Goal: Check status: Check status

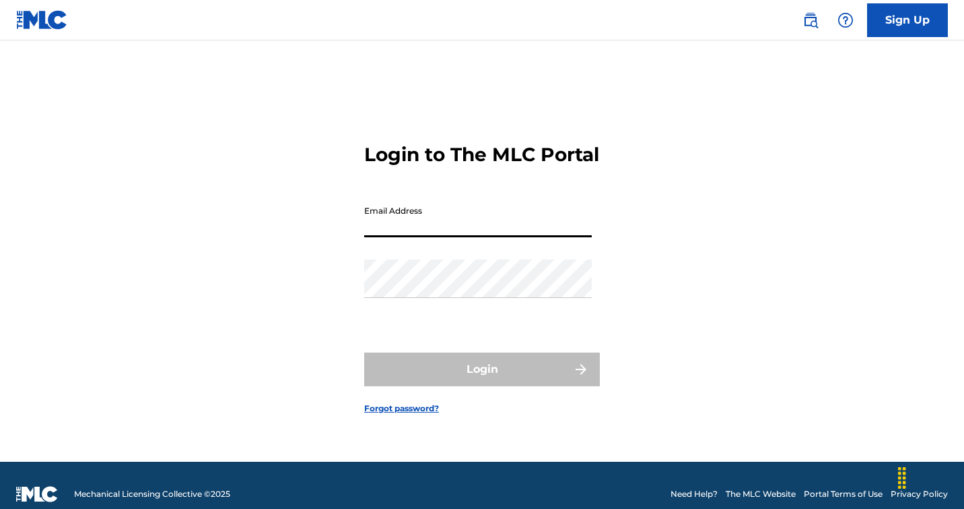
click at [414, 237] on input "Email Address" at bounding box center [478, 218] width 228 height 38
type input "[PERSON_NAME][EMAIL_ADDRESS][DOMAIN_NAME]"
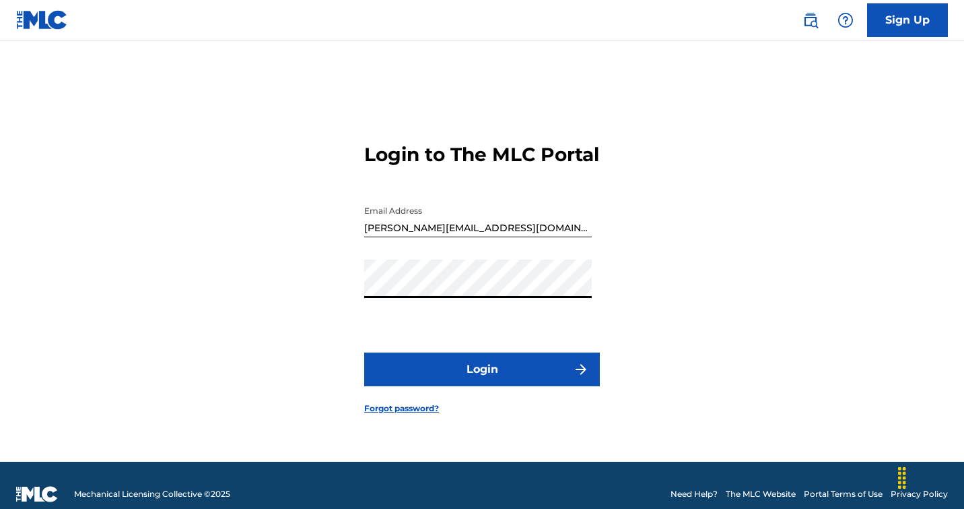
click at [482, 381] on button "Login" at bounding box center [482, 369] width 236 height 34
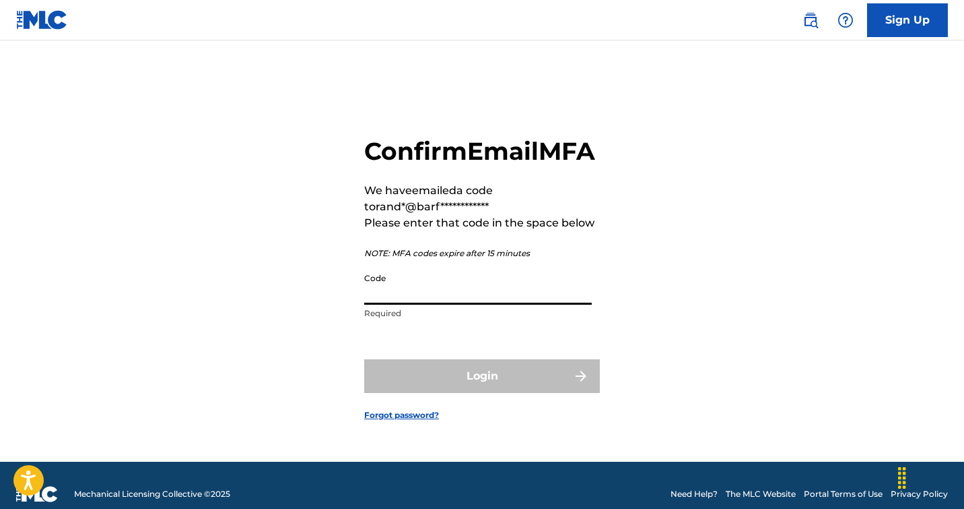
click at [435, 304] on input "Code" at bounding box center [478, 285] width 228 height 38
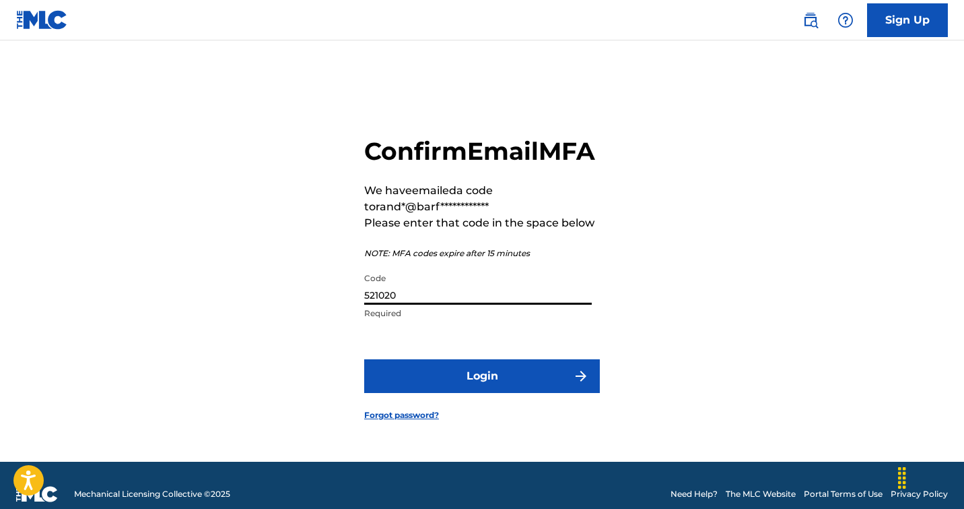
type input "521020"
click at [448, 387] on button "Login" at bounding box center [482, 376] width 236 height 34
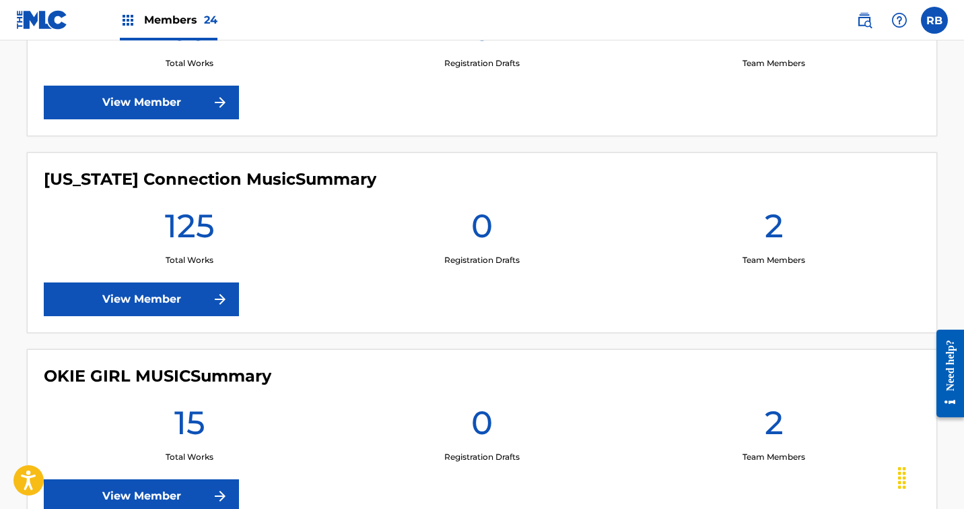
scroll to position [2436, 0]
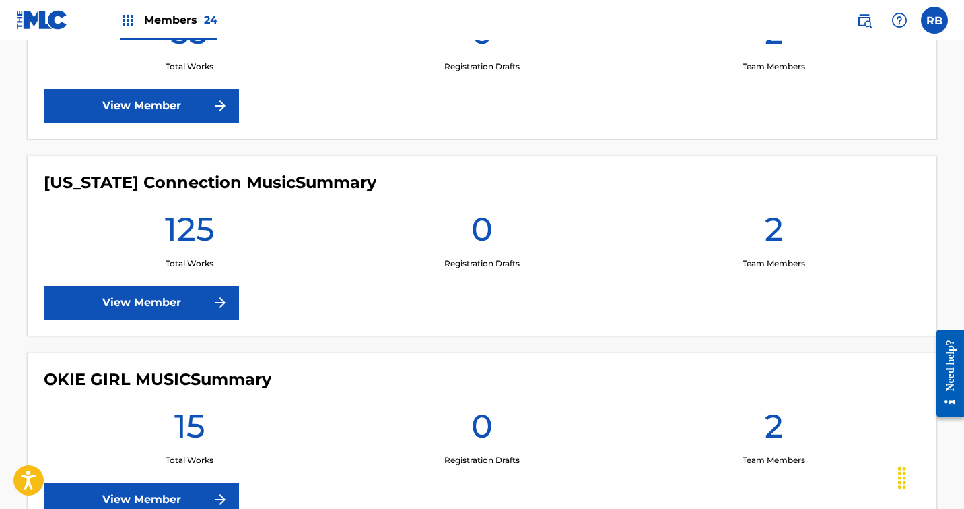
click at [160, 304] on link "View Member" at bounding box center [141, 303] width 195 height 34
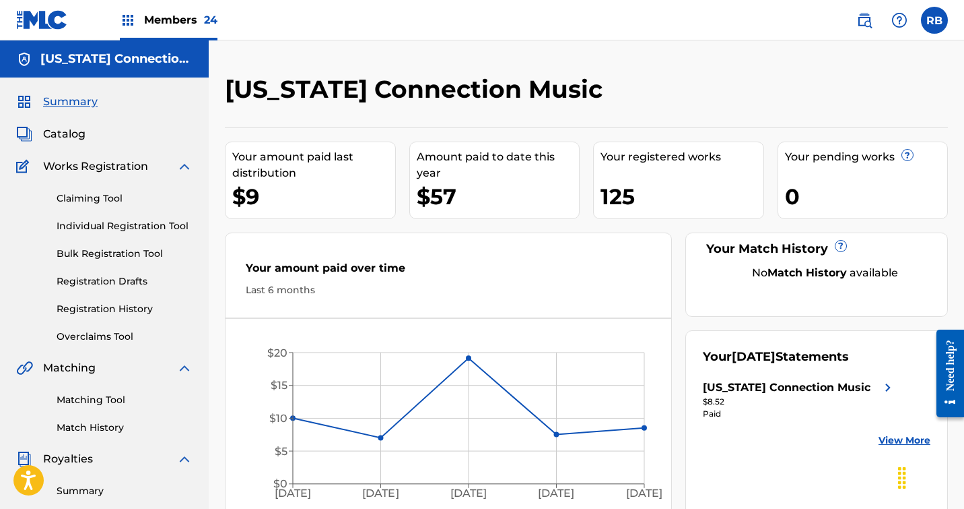
click at [102, 307] on link "Registration History" at bounding box center [125, 309] width 136 height 14
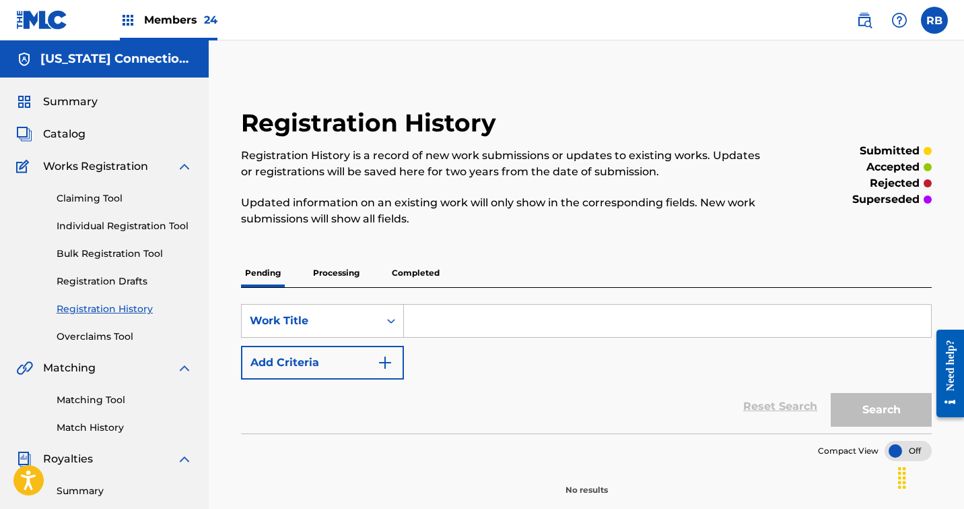
click at [350, 271] on p "Processing" at bounding box center [336, 273] width 55 height 28
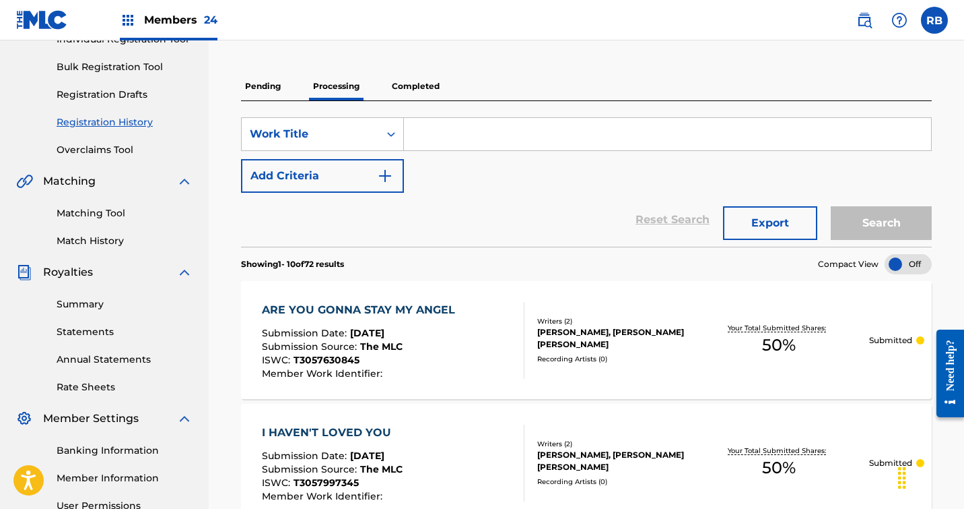
scroll to position [187, 0]
click at [416, 91] on p "Completed" at bounding box center [416, 86] width 56 height 28
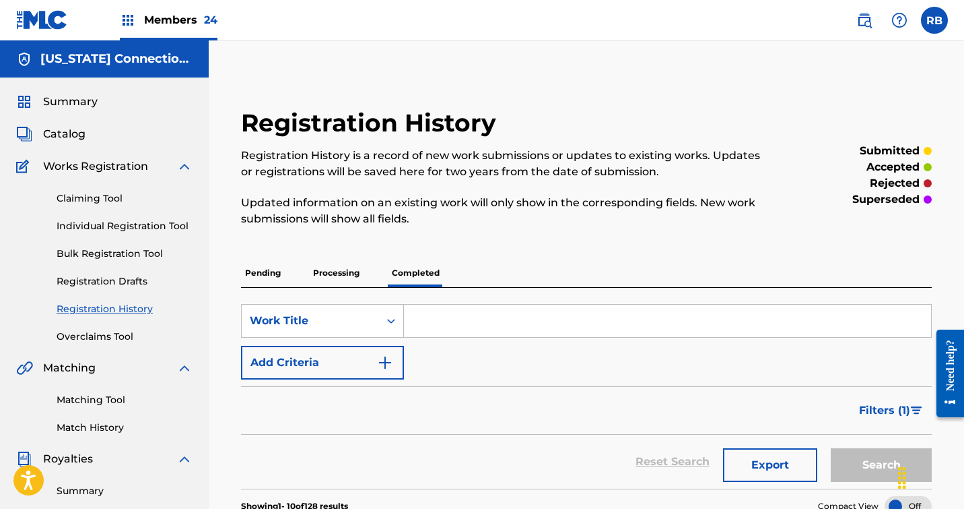
click at [331, 271] on p "Processing" at bounding box center [336, 273] width 55 height 28
